Goal: Contribute content: Add original content to the website for others to see

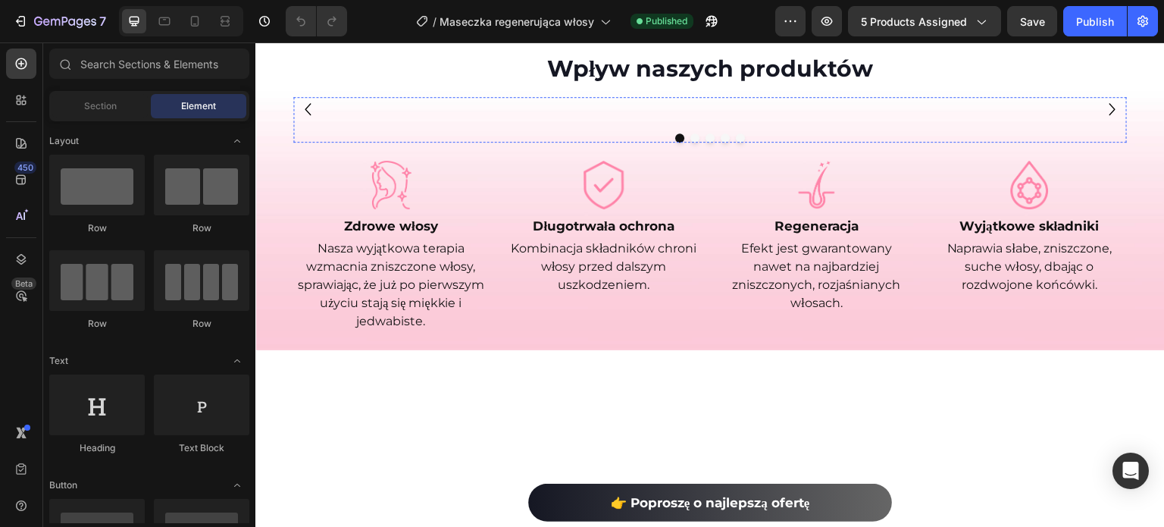
scroll to position [606, 0]
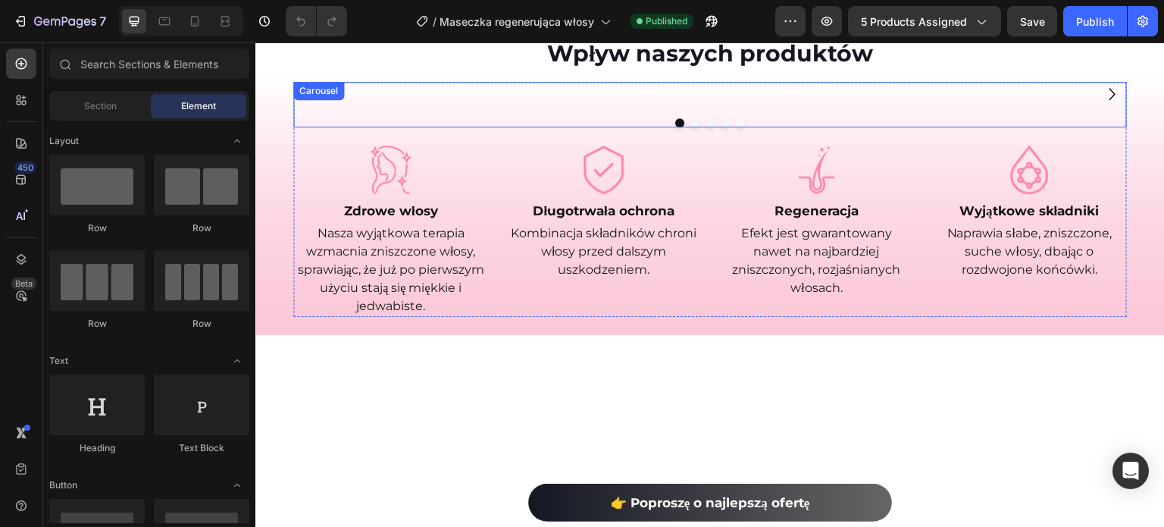
click at [1104, 117] on icon "Carousel Next Arrow" at bounding box center [1113, 93] width 24 height 45
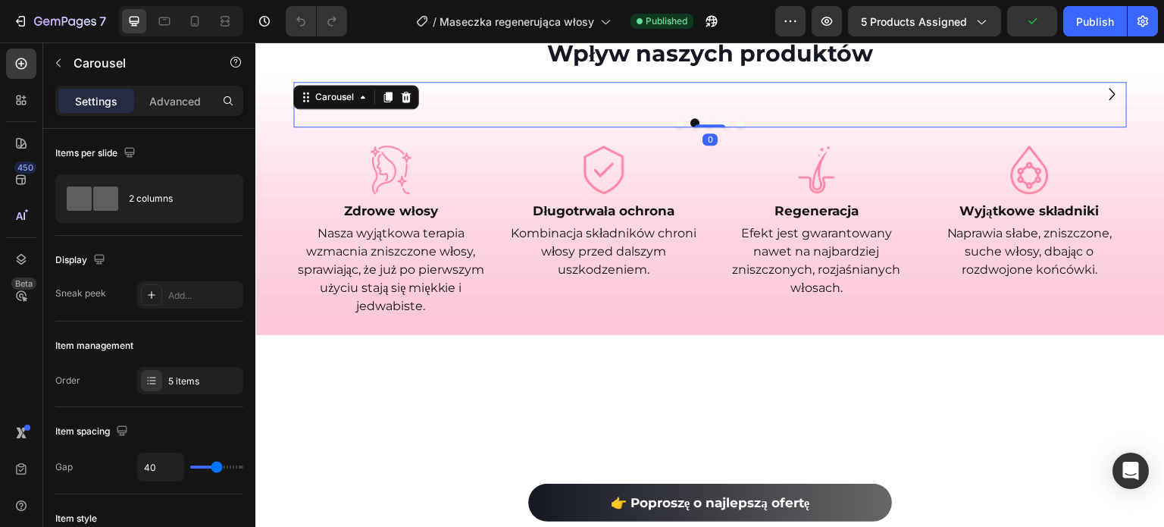
click at [1104, 117] on icon "Carousel Next Arrow" at bounding box center [1113, 93] width 24 height 45
click at [305, 100] on icon "Carousel Back Arrow" at bounding box center [308, 94] width 6 height 12
click at [807, 94] on div "Image" at bounding box center [907, 94] width 365 height 0
click at [735, 94] on img at bounding box center [907, 94] width 365 height 0
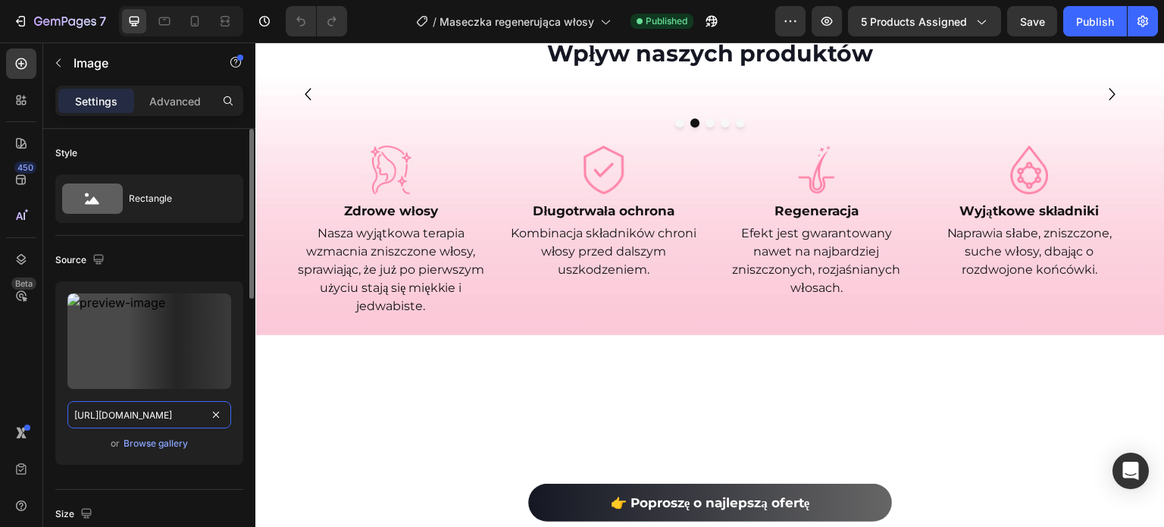
click at [123, 414] on input "[URL][DOMAIN_NAME]" at bounding box center [149, 414] width 164 height 27
paste input "[DOMAIN_NAME][URL]"
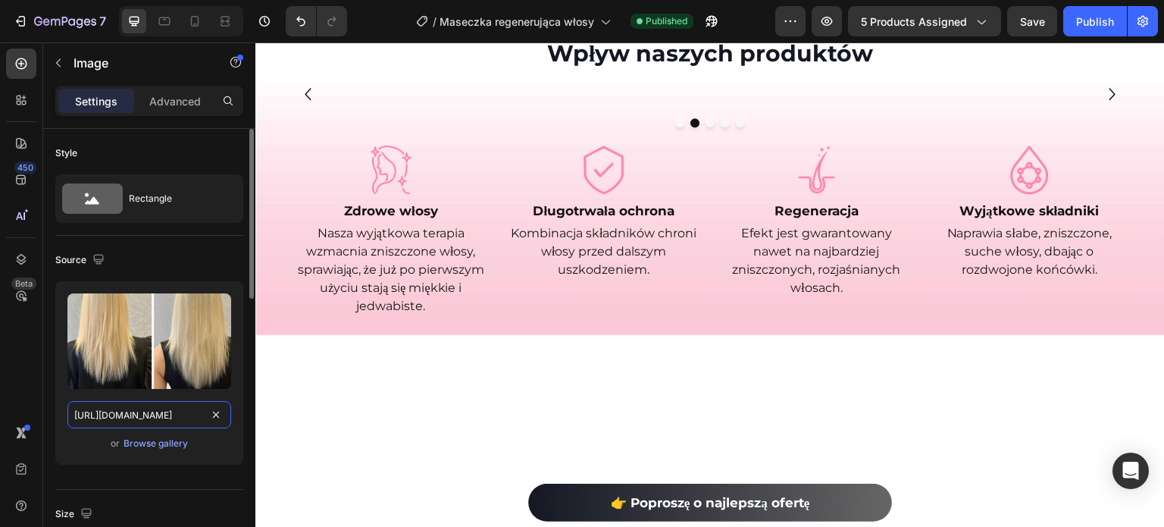
scroll to position [0, 502]
type input "[URL][DOMAIN_NAME]"
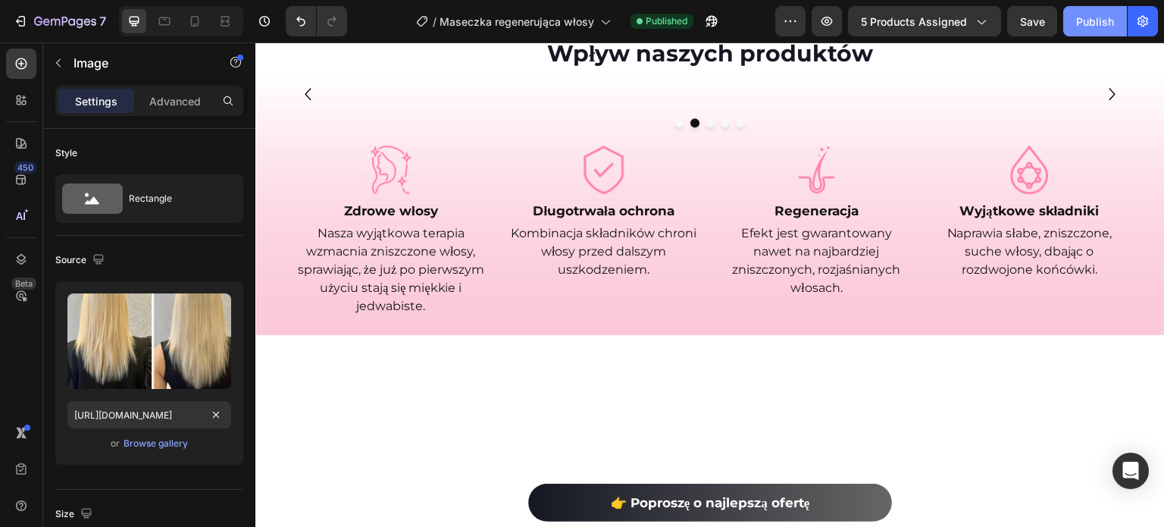
scroll to position [0, 0]
click at [1107, 19] on div "Publish" at bounding box center [1095, 22] width 38 height 16
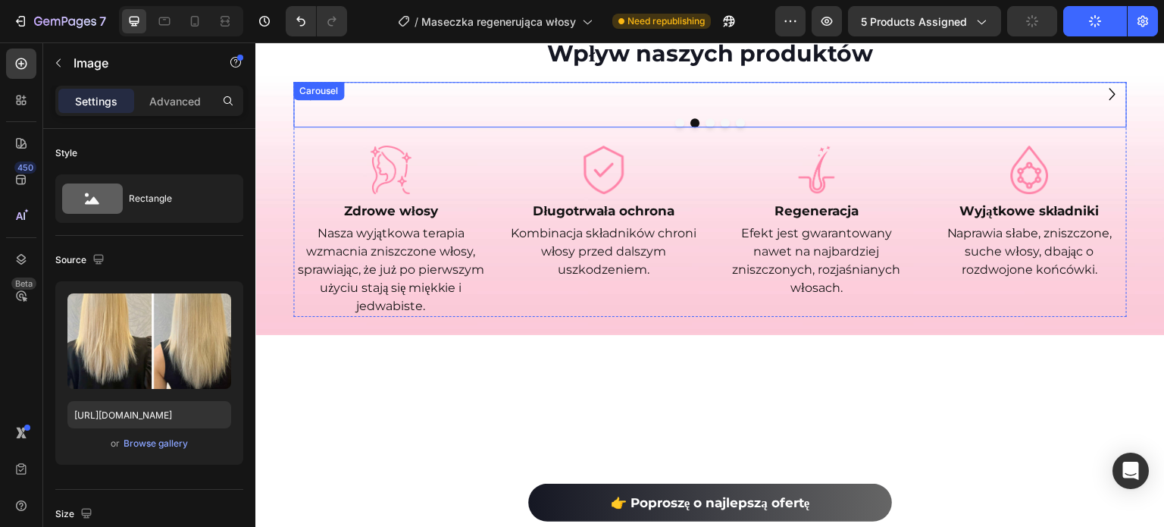
click at [1110, 100] on icon "Carousel Next Arrow" at bounding box center [1113, 94] width 6 height 12
